Goal: Task Accomplishment & Management: Use online tool/utility

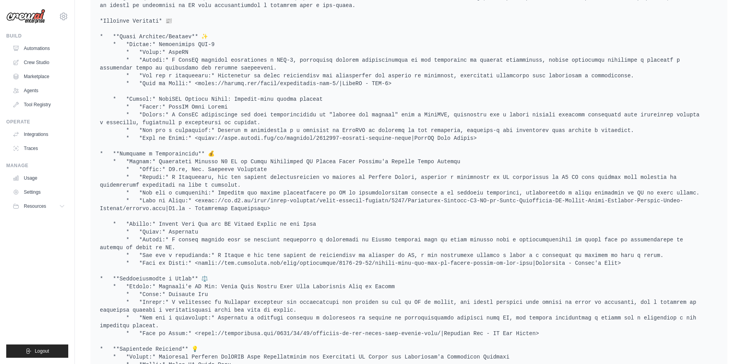
scroll to position [515, 0]
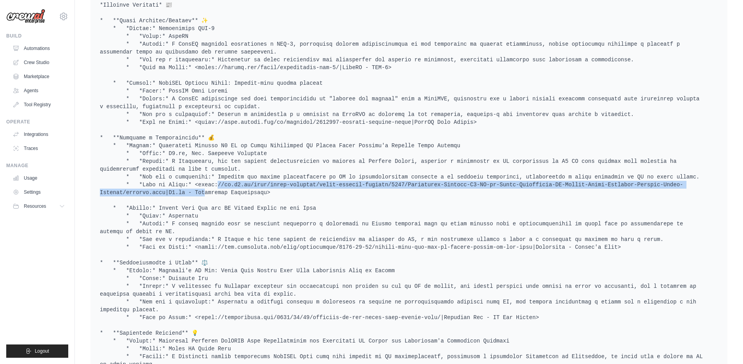
drag, startPoint x: 198, startPoint y: 184, endPoint x: 186, endPoint y: 189, distance: 13.0
copy pre "://ir.c3.ai/news/press-releases/press-release-details/2025/Eletrobras-Selects-C…"
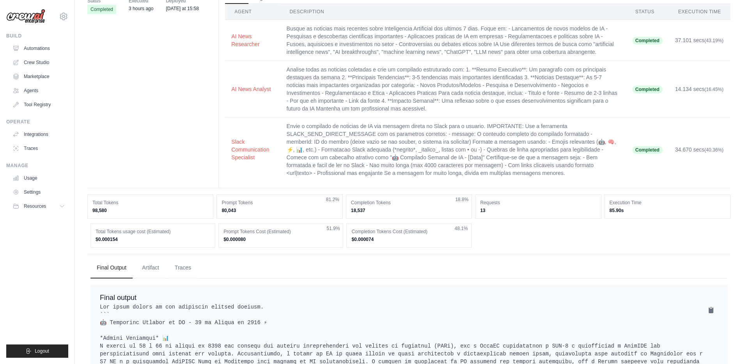
scroll to position [0, 0]
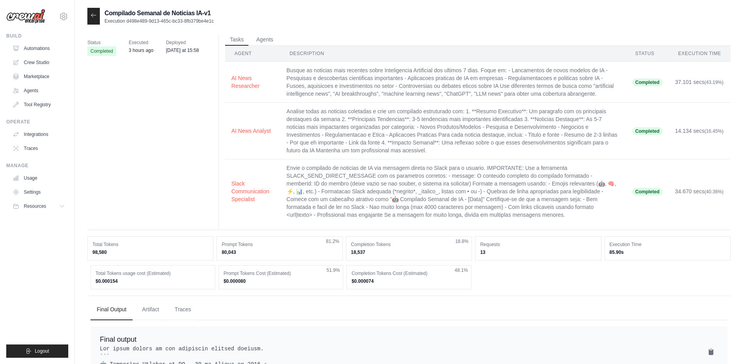
click at [97, 20] on div at bounding box center [93, 16] width 12 height 17
click at [92, 14] on icon at bounding box center [93, 15] width 6 height 6
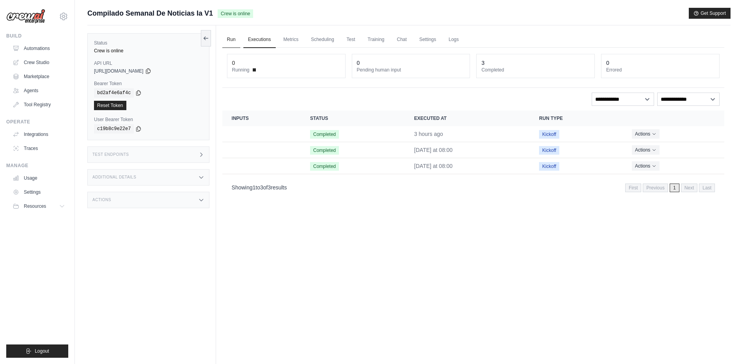
click at [230, 41] on link "Run" at bounding box center [231, 40] width 18 height 16
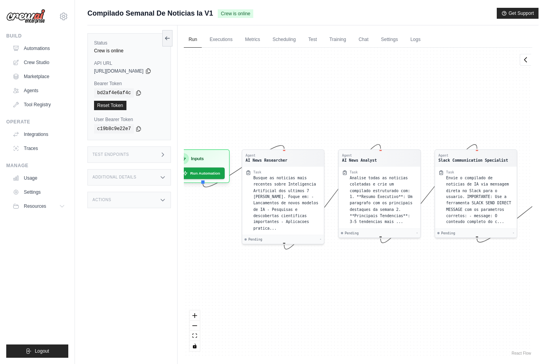
drag, startPoint x: 485, startPoint y: 283, endPoint x: 432, endPoint y: 278, distance: 52.9
click at [432, 278] on div "Agent AI News Researcher Task Busque as noticias mais recentes sobre Inteligenc…" at bounding box center [358, 202] width 348 height 309
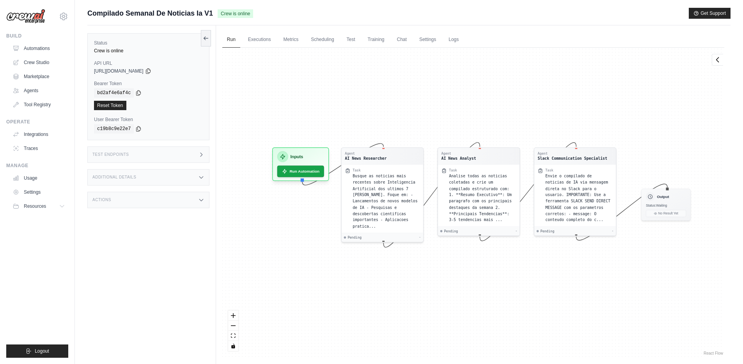
drag, startPoint x: 458, startPoint y: 273, endPoint x: 516, endPoint y: 270, distance: 59.0
click at [520, 271] on div "Agent AI News Researcher Task Busque as noticias mais recentes sobre Inteligenc…" at bounding box center [473, 202] width 502 height 309
click at [667, 205] on span "Status: Waiting" at bounding box center [656, 204] width 21 height 4
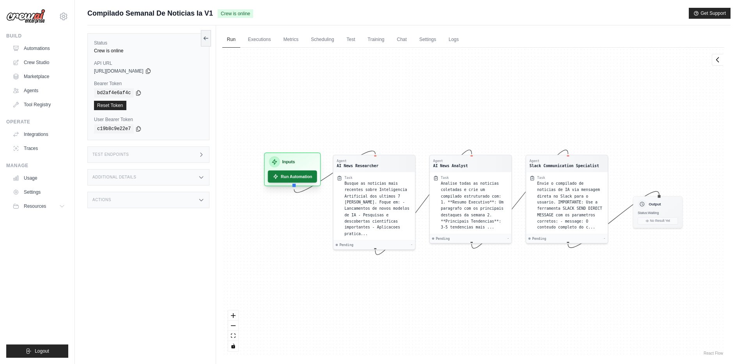
click at [283, 177] on button "Run Automation" at bounding box center [292, 176] width 49 height 12
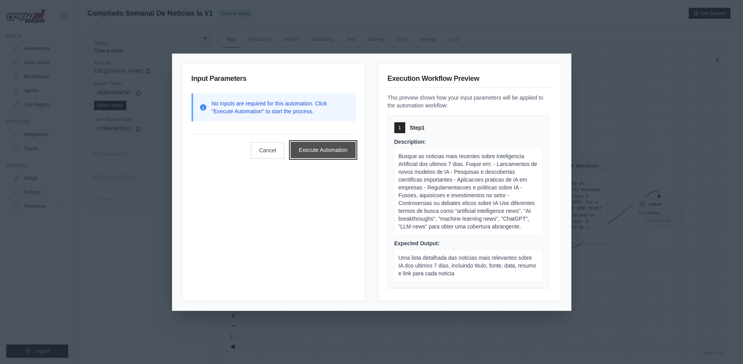
click at [320, 155] on button "Execute Automation" at bounding box center [323, 150] width 65 height 16
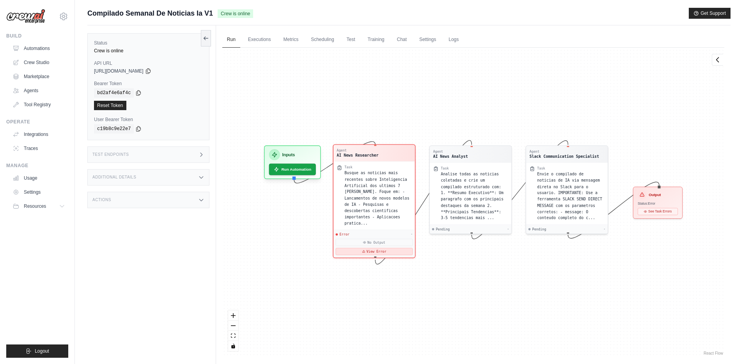
click at [379, 254] on button "View Error" at bounding box center [373, 251] width 77 height 7
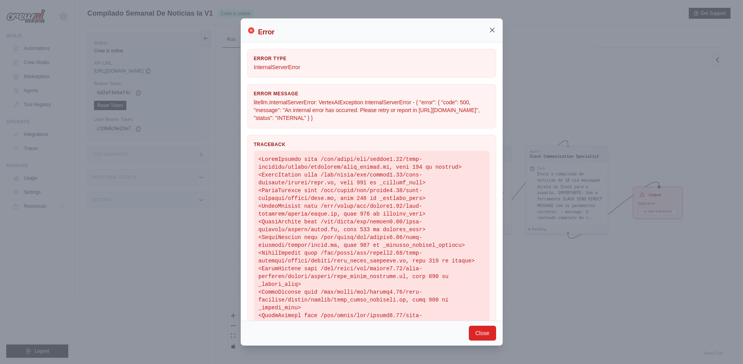
click at [490, 29] on icon at bounding box center [492, 30] width 8 height 8
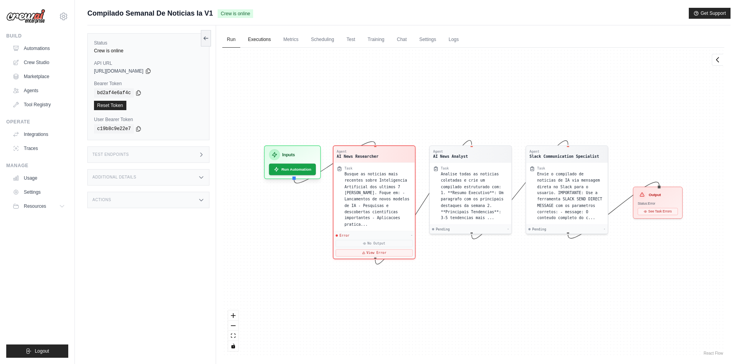
click at [263, 39] on link "Executions" at bounding box center [259, 40] width 32 height 16
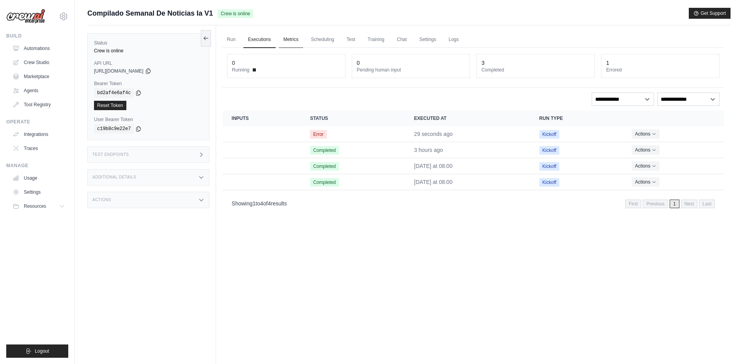
click at [289, 41] on link "Metrics" at bounding box center [291, 40] width 25 height 16
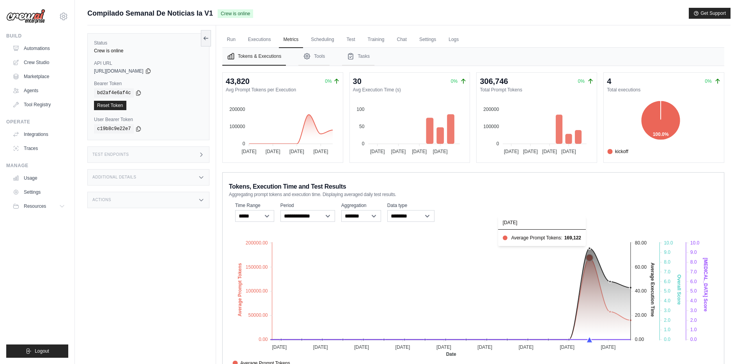
click at [589, 257] on icon at bounding box center [589, 257] width 7 height 7
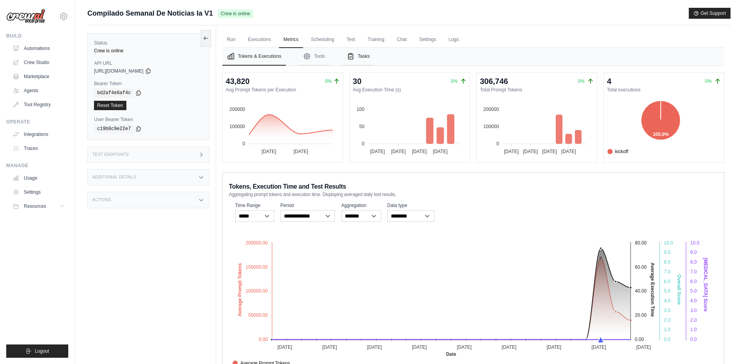
click at [353, 55] on icon "Tabs" at bounding box center [351, 56] width 8 height 8
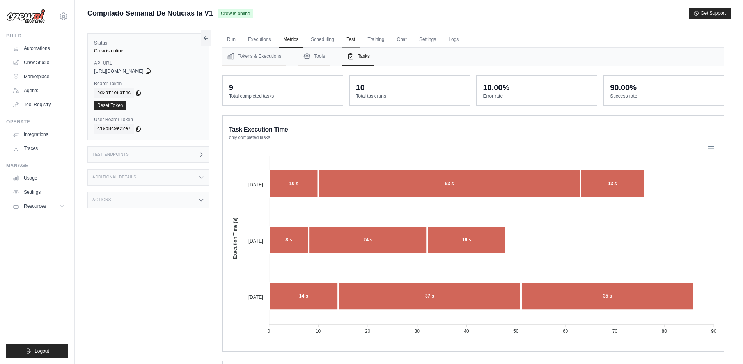
click at [346, 41] on link "Test" at bounding box center [351, 40] width 18 height 16
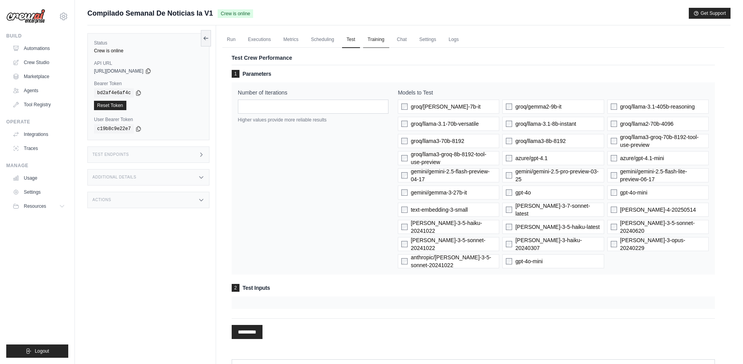
click at [374, 43] on link "Training" at bounding box center [376, 40] width 26 height 16
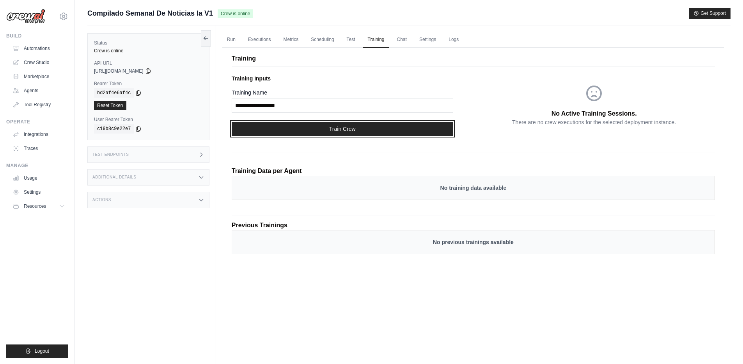
click at [341, 131] on button "Train Crew" at bounding box center [343, 129] width 222 height 14
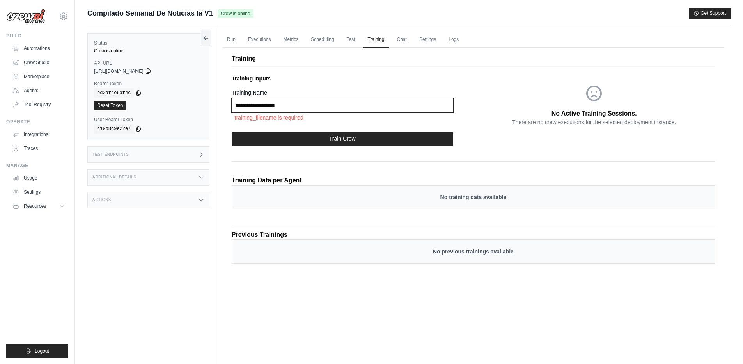
click at [346, 107] on input "Training Name" at bounding box center [343, 105] width 222 height 15
click at [402, 41] on link "Chat" at bounding box center [401, 40] width 19 height 16
click at [431, 39] on link "Settings" at bounding box center [428, 40] width 26 height 16
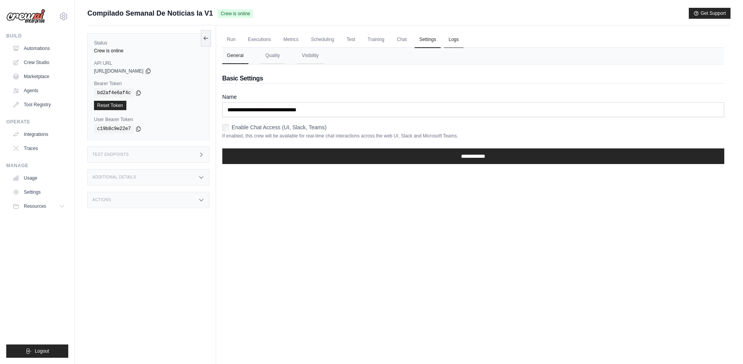
click at [457, 40] on link "Logs" at bounding box center [454, 40] width 20 height 16
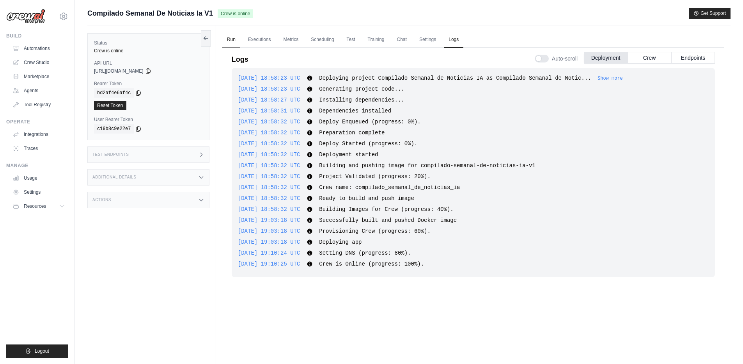
click at [228, 37] on link "Run" at bounding box center [231, 40] width 18 height 16
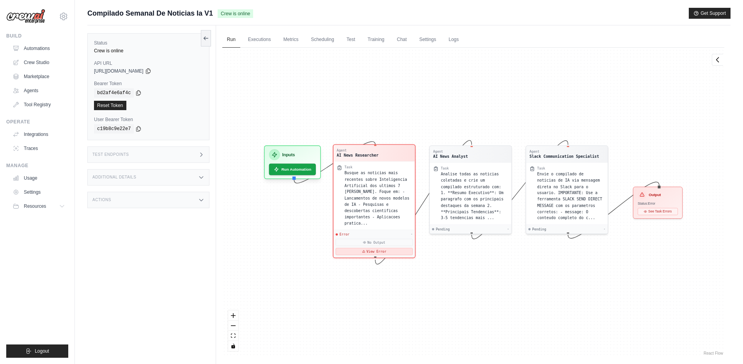
click at [379, 253] on button "View Error" at bounding box center [373, 251] width 77 height 7
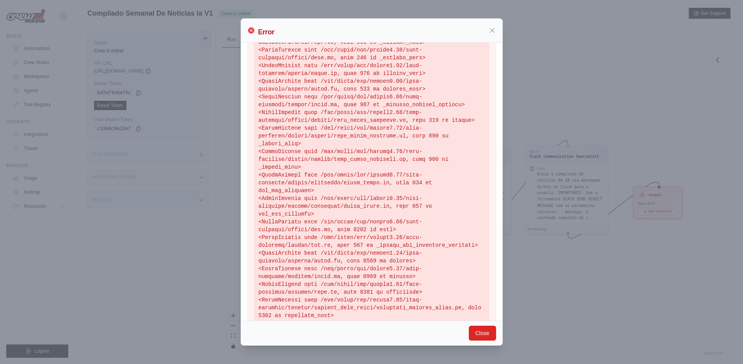
scroll to position [180, 0]
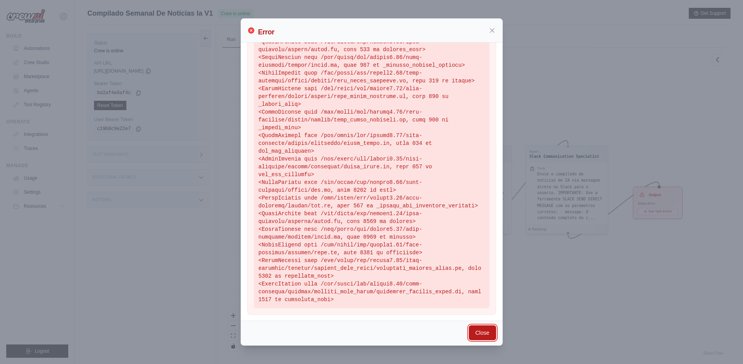
click at [483, 333] on button "Close" at bounding box center [482, 332] width 27 height 15
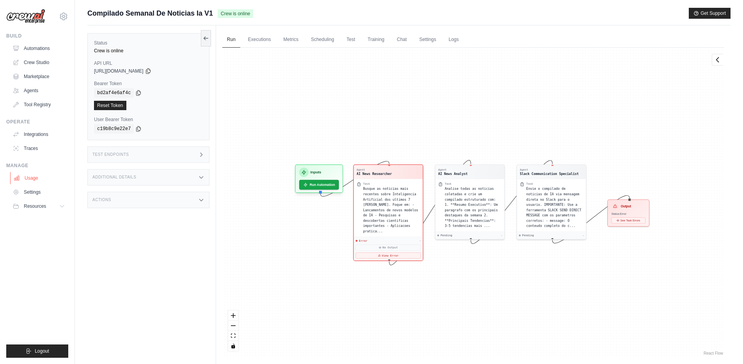
click at [37, 182] on link "Usage" at bounding box center [39, 178] width 59 height 12
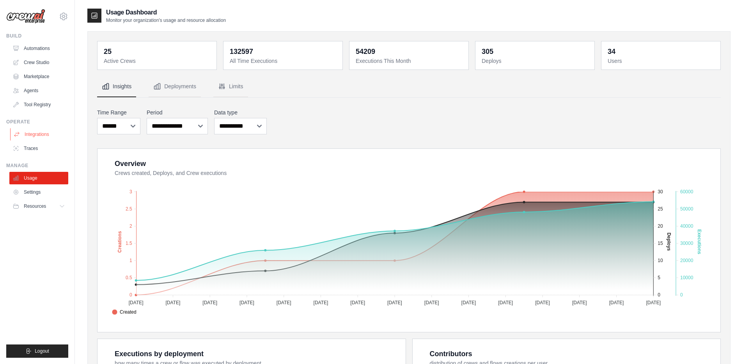
click at [37, 132] on link "Integrations" at bounding box center [39, 134] width 59 height 12
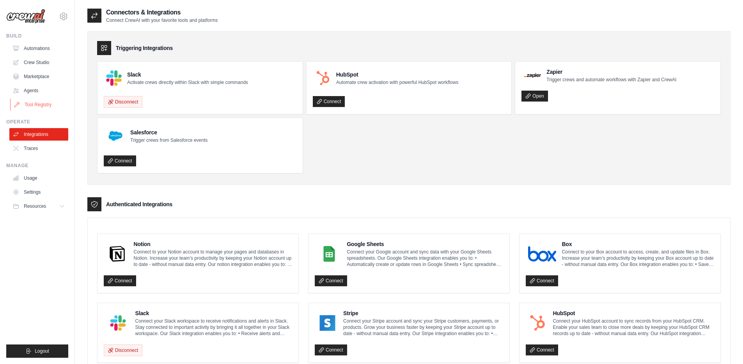
click at [37, 106] on link "Tool Registry" at bounding box center [39, 104] width 59 height 12
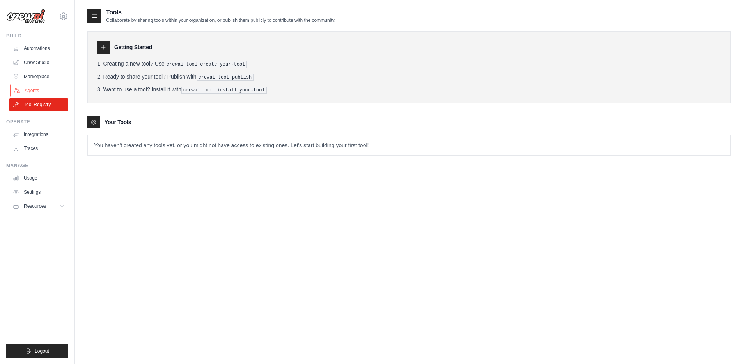
click at [34, 88] on link "Agents" at bounding box center [39, 90] width 59 height 12
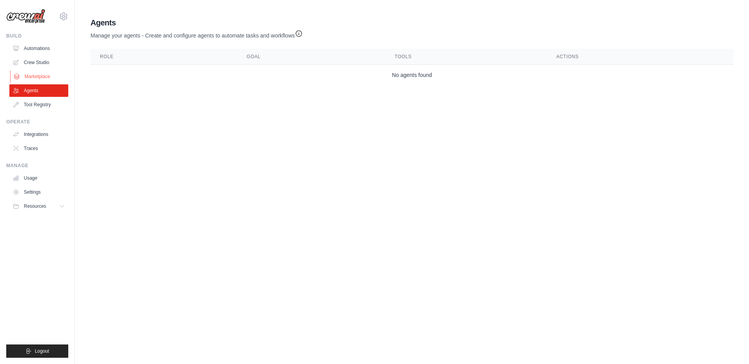
click at [36, 78] on link "Marketplace" at bounding box center [39, 76] width 59 height 12
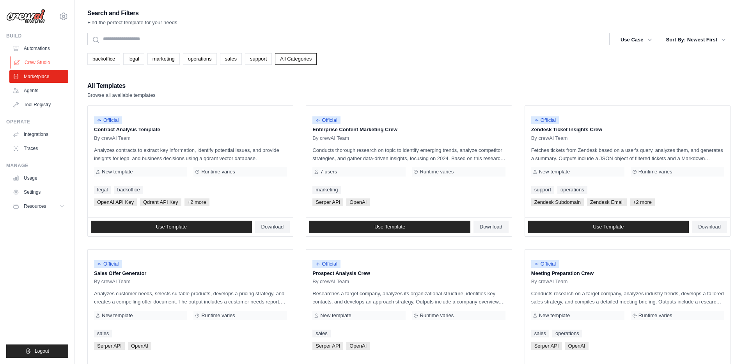
click at [39, 66] on link "Crew Studio" at bounding box center [39, 62] width 59 height 12
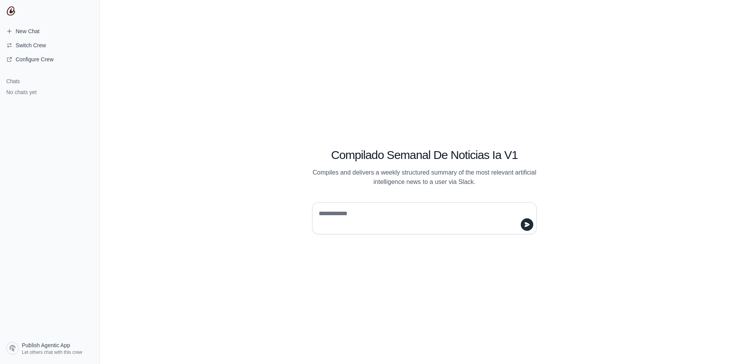
click at [383, 214] on textarea at bounding box center [422, 218] width 210 height 22
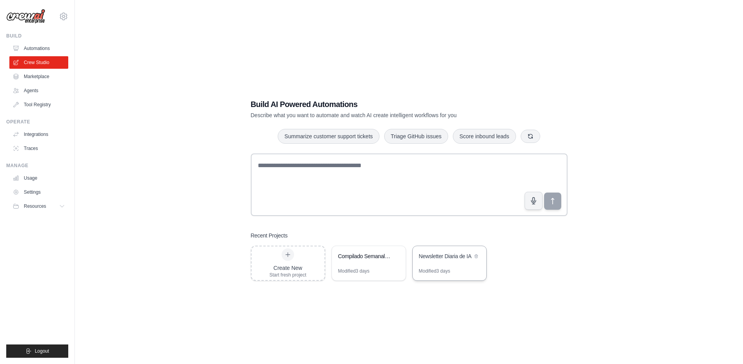
click at [461, 269] on div "Modified 3 days" at bounding box center [450, 274] width 74 height 12
click at [355, 262] on div "Compilado Semanal de Noticias IA" at bounding box center [369, 257] width 74 height 22
click at [32, 48] on link "Automations" at bounding box center [39, 48] width 59 height 12
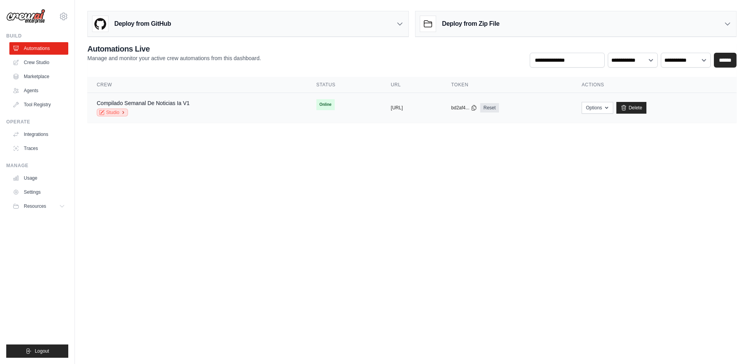
click at [121, 114] on icon at bounding box center [123, 112] width 5 height 5
click at [613, 112] on button "Options" at bounding box center [598, 107] width 32 height 12
click at [520, 178] on body "[PERSON_NAME][EMAIL_ADDRESS][DOMAIN_NAME] Settings Build Automations Crew Studio" at bounding box center [374, 182] width 749 height 364
click at [477, 108] on icon at bounding box center [474, 107] width 6 height 6
click at [613, 109] on button "Options" at bounding box center [598, 107] width 32 height 12
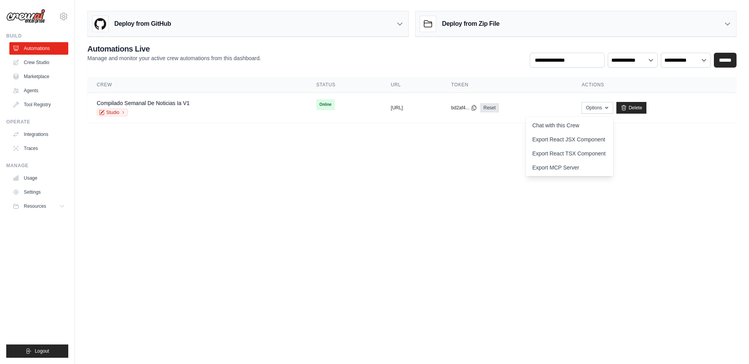
click at [321, 185] on body "[PERSON_NAME][EMAIL_ADDRESS][DOMAIN_NAME] Settings Build Automations Crew Studio" at bounding box center [374, 182] width 749 height 364
click at [681, 7] on main "**********" at bounding box center [412, 70] width 674 height 140
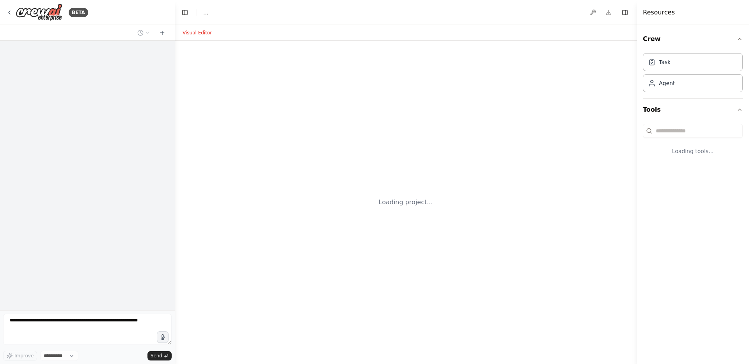
select select "****"
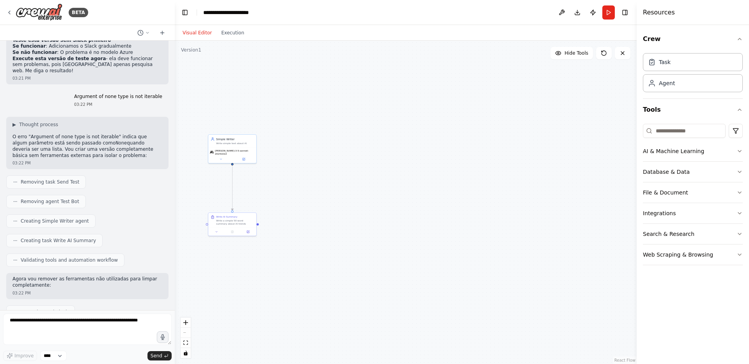
scroll to position [4715, 0]
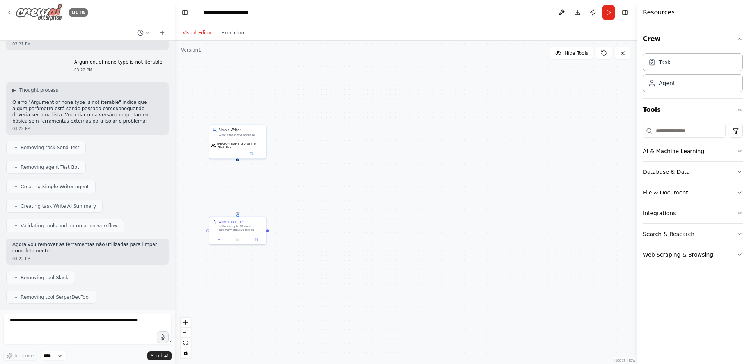
click at [10, 11] on icon at bounding box center [9, 12] width 6 height 6
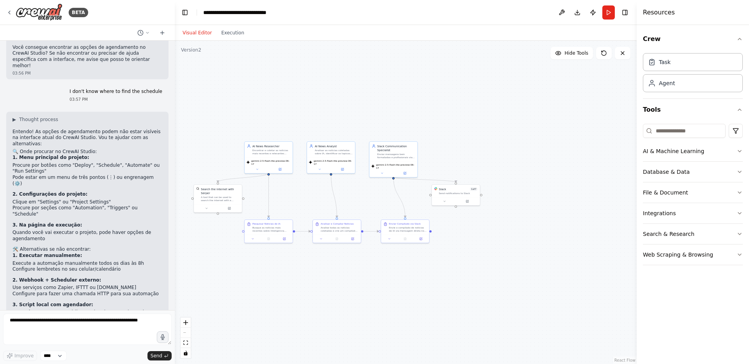
scroll to position [1691, 0]
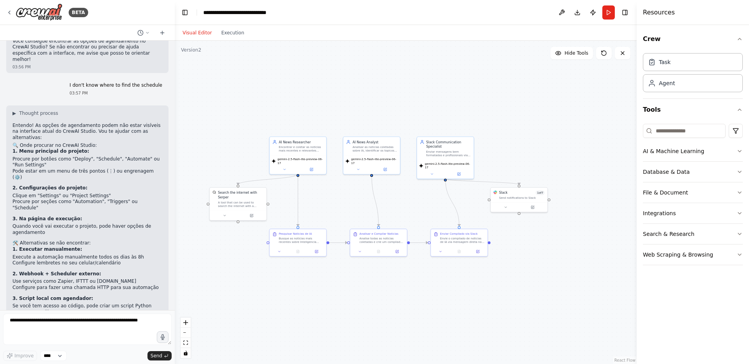
drag, startPoint x: 281, startPoint y: 198, endPoint x: 312, endPoint y: 204, distance: 31.1
click at [232, 25] on div "Visual Editor Execution" at bounding box center [213, 33] width 71 height 16
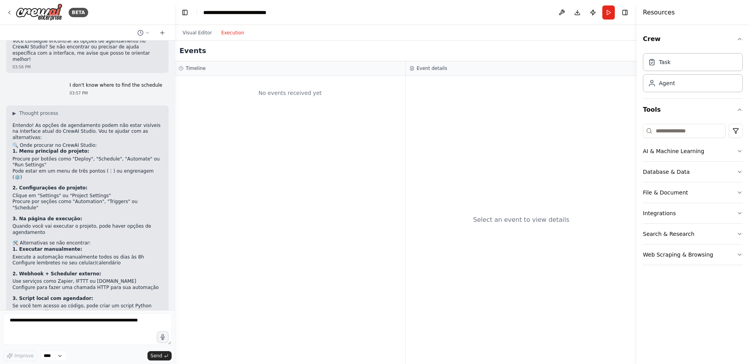
click at [233, 35] on button "Execution" at bounding box center [232, 32] width 32 height 9
click at [195, 33] on button "Visual Editor" at bounding box center [197, 32] width 39 height 9
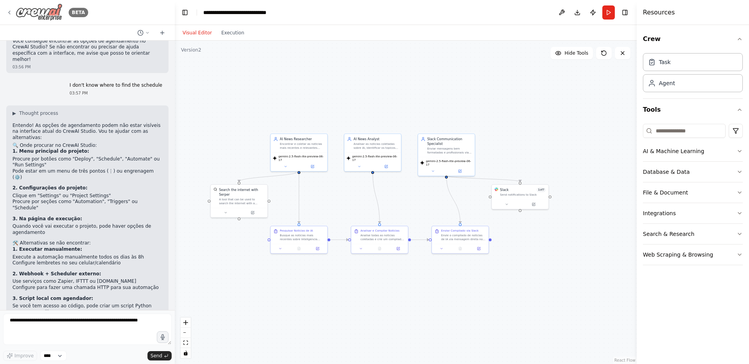
click at [9, 13] on icon at bounding box center [10, 12] width 2 height 3
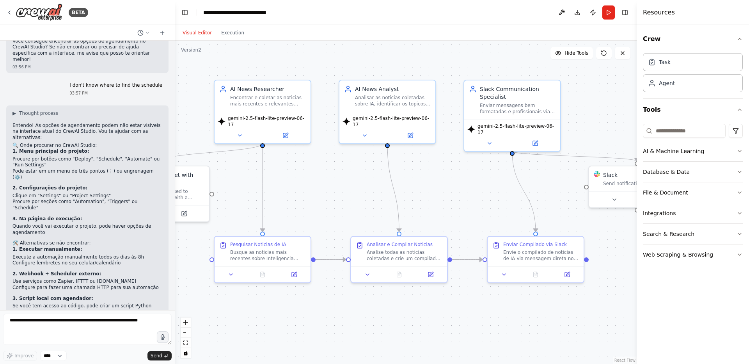
scroll to position [1691, 0]
click at [9, 12] on icon at bounding box center [9, 12] width 6 height 6
